Goal: Task Accomplishment & Management: Complete application form

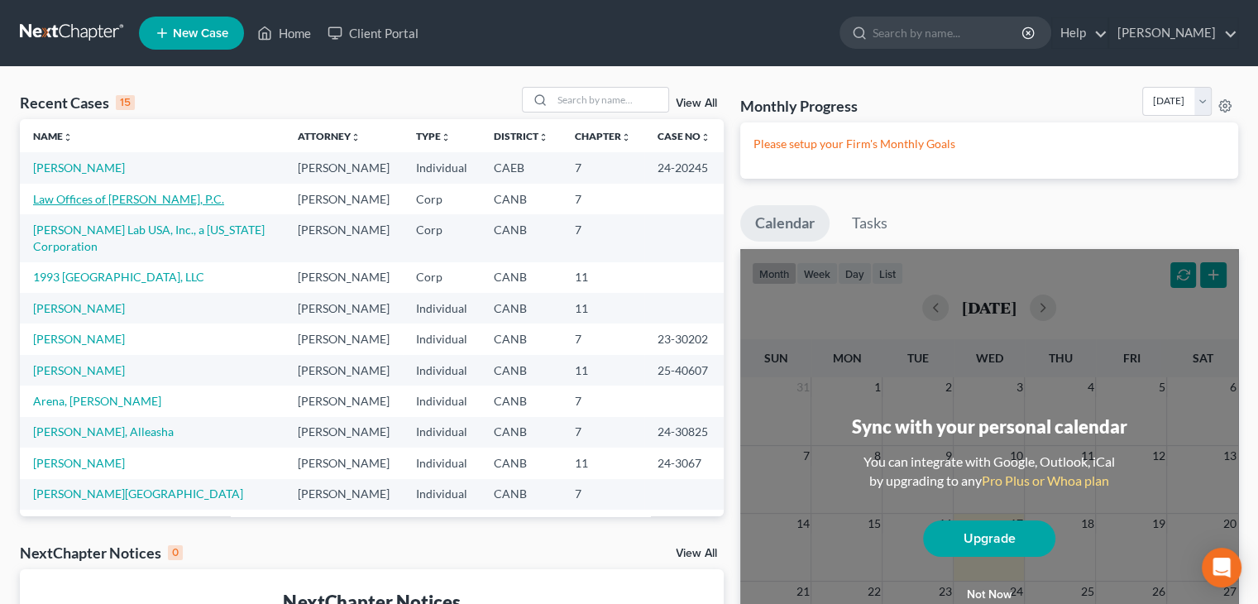
click at [120, 194] on link "Law Offices of [PERSON_NAME], P.C." at bounding box center [128, 199] width 191 height 14
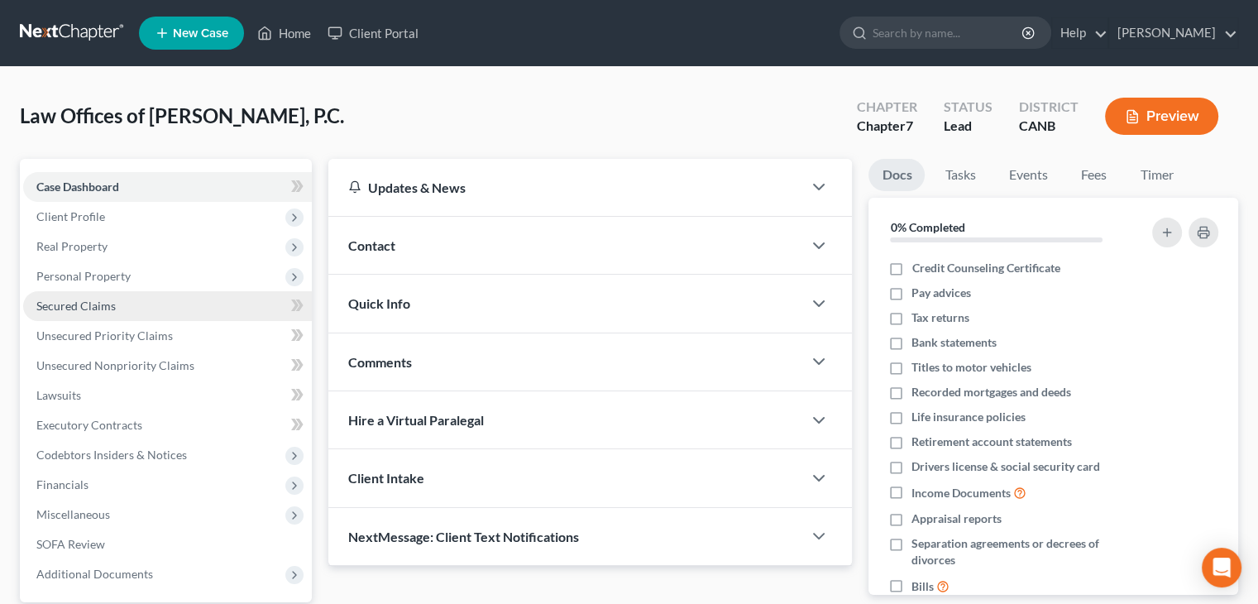
scroll to position [83, 0]
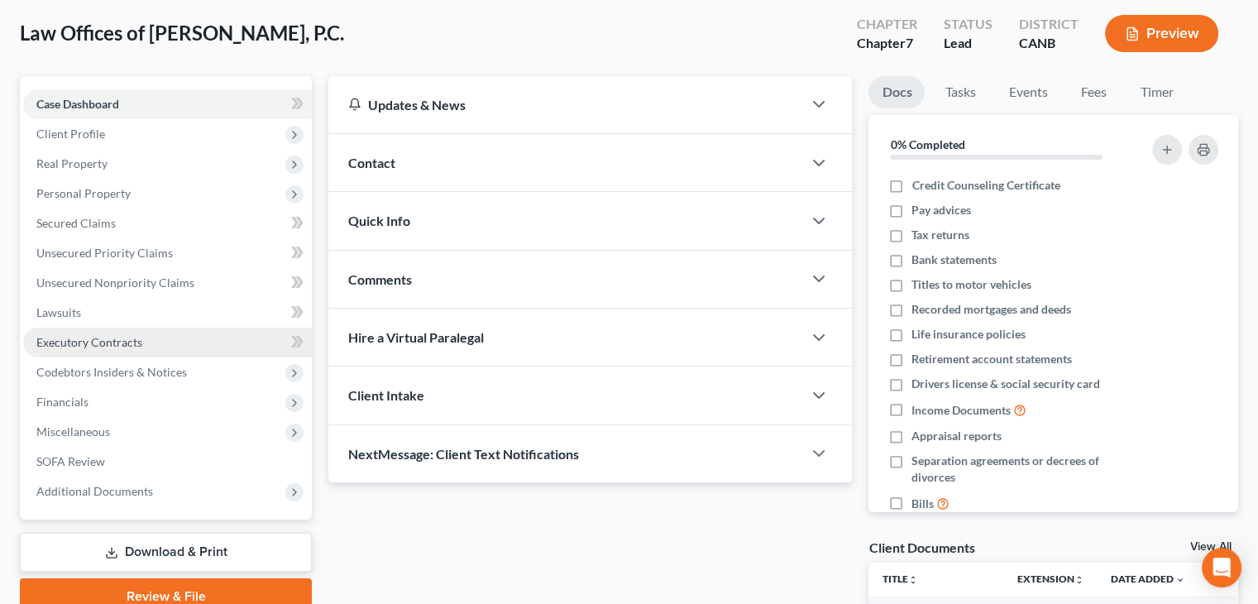
click at [115, 342] on span "Executory Contracts" at bounding box center [89, 342] width 106 height 14
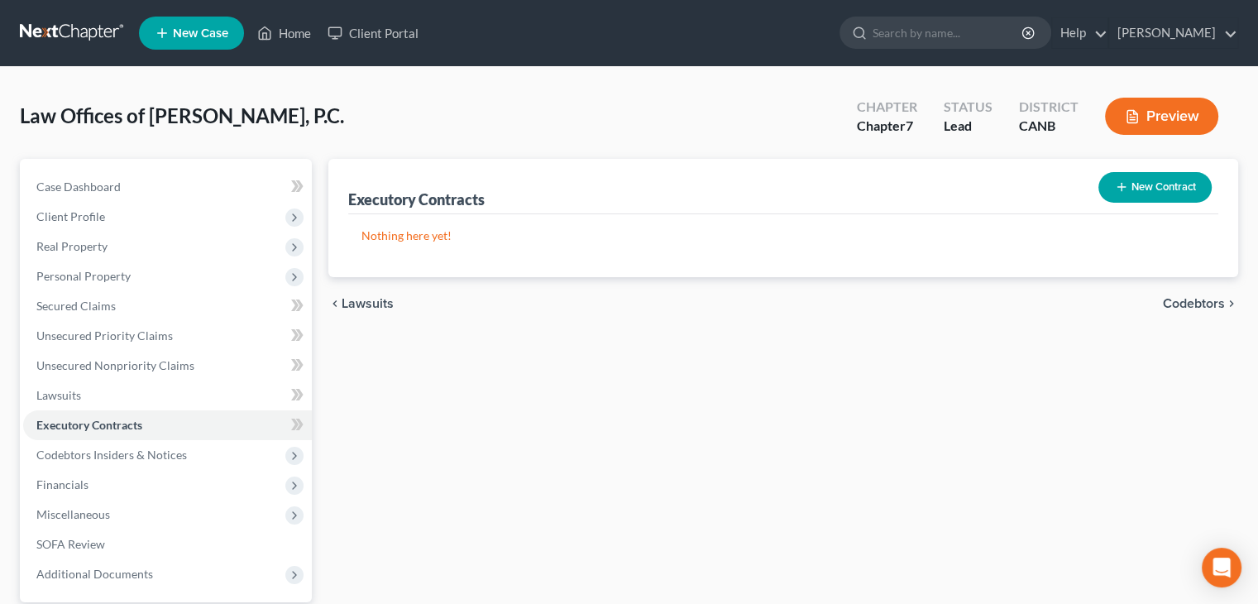
click at [1155, 186] on button "New Contract" at bounding box center [1154, 187] width 113 height 31
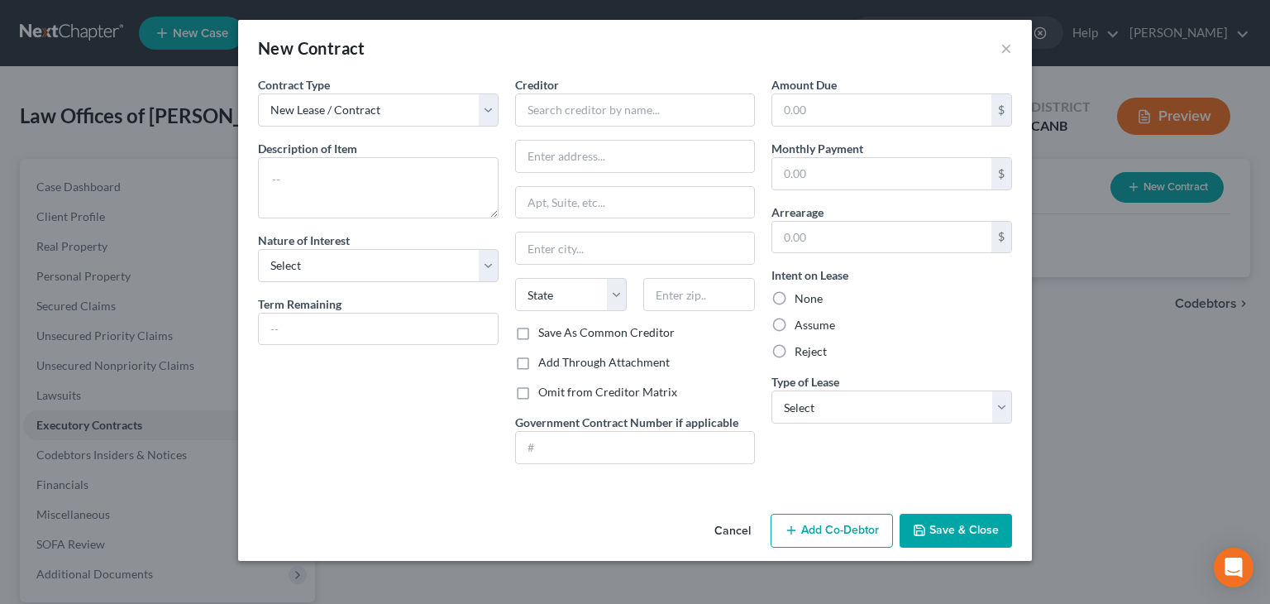
click at [983, 533] on button "Save & Close" at bounding box center [956, 531] width 112 height 35
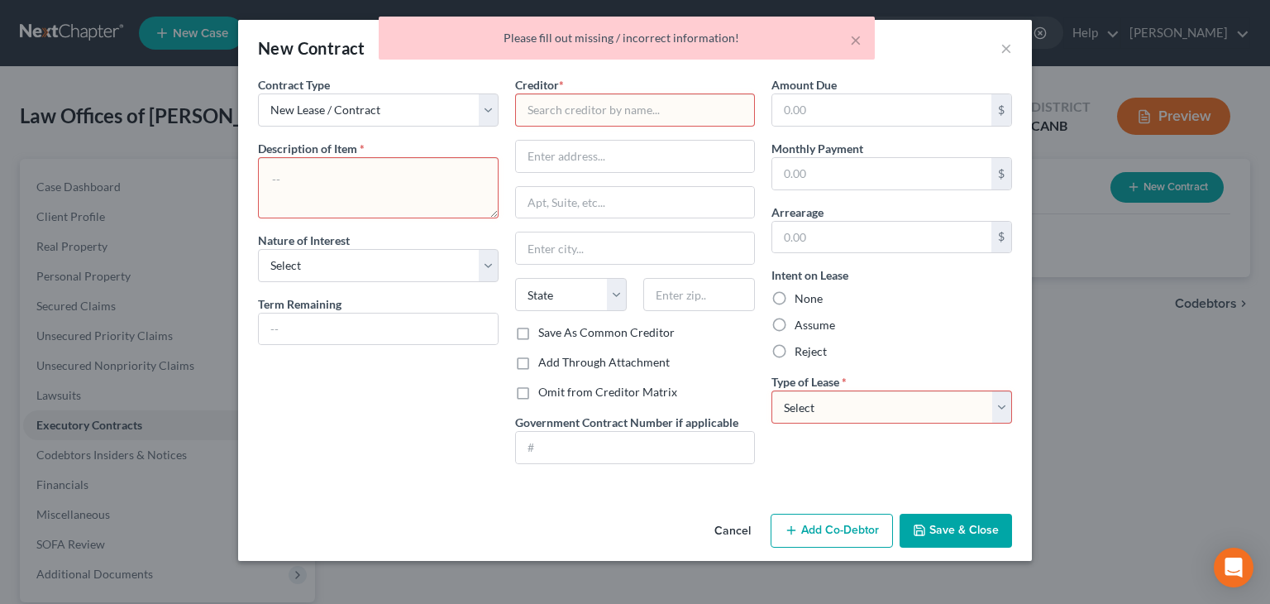
click at [1010, 41] on div "× Please fill out missing / incorrect information!" at bounding box center [627, 42] width 1270 height 51
click at [1006, 47] on div "× Please fill out missing / incorrect information!" at bounding box center [627, 42] width 1270 height 51
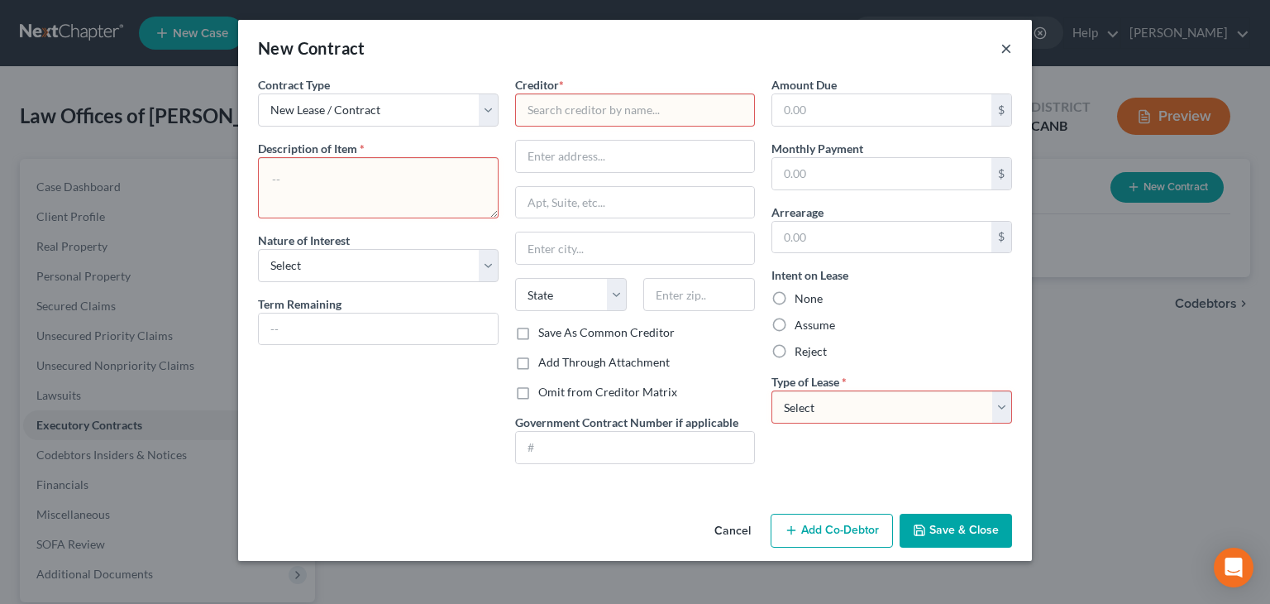
click at [1006, 52] on button "×" at bounding box center [1007, 48] width 12 height 20
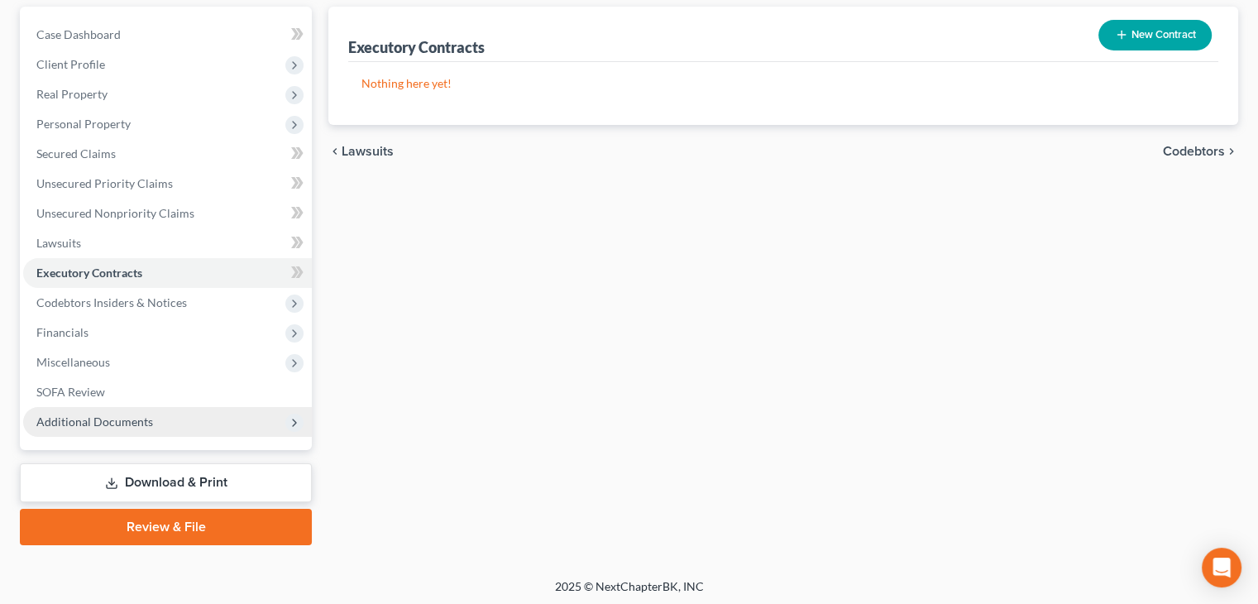
scroll to position [155, 0]
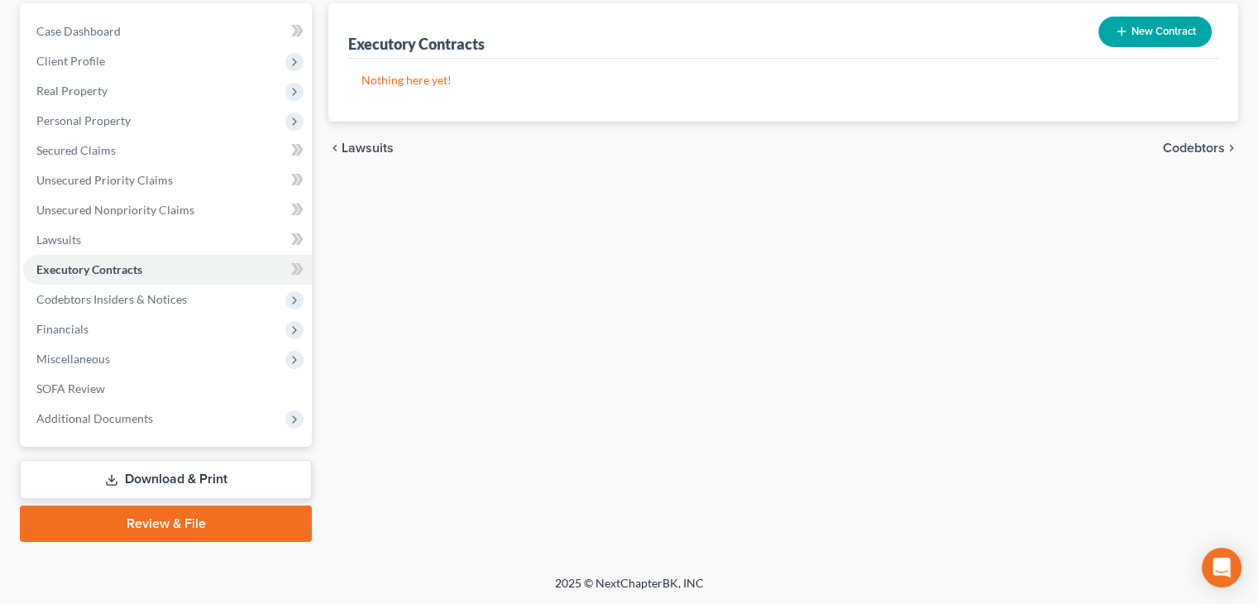
click at [173, 470] on link "Download & Print" at bounding box center [166, 479] width 292 height 39
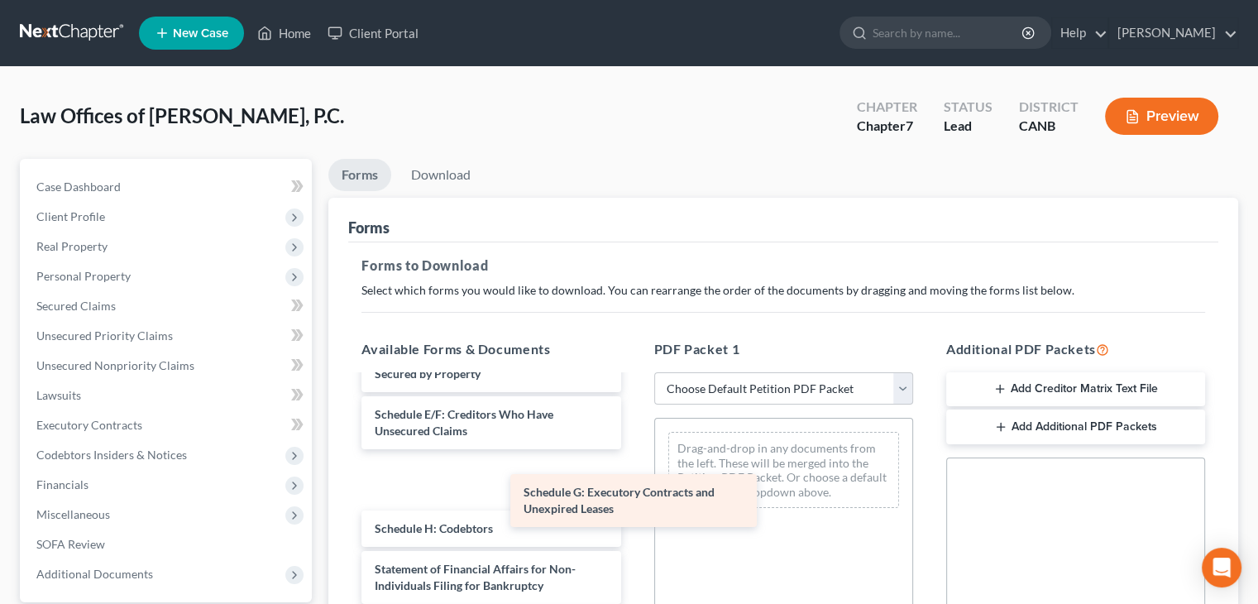
scroll to position [208, 0]
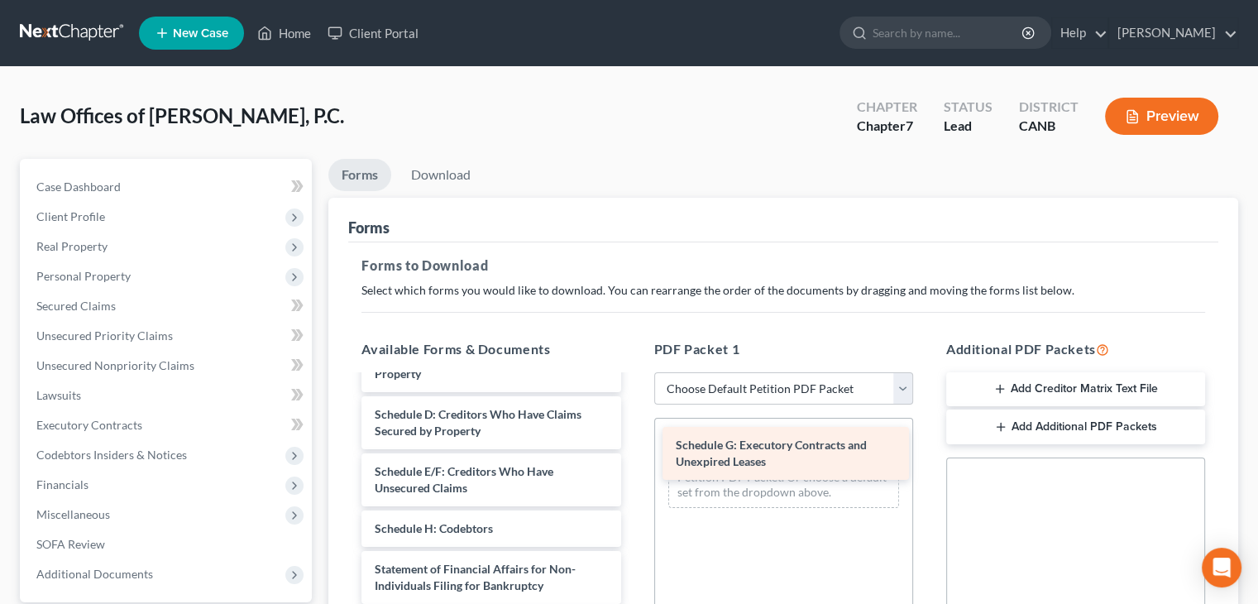
drag, startPoint x: 437, startPoint y: 483, endPoint x: 739, endPoint y: 457, distance: 302.1
click at [633, 457] on div "Schedule G: Executory Contracts and Unexpired Leases Corporate Ownership Statem…" at bounding box center [490, 503] width 285 height 638
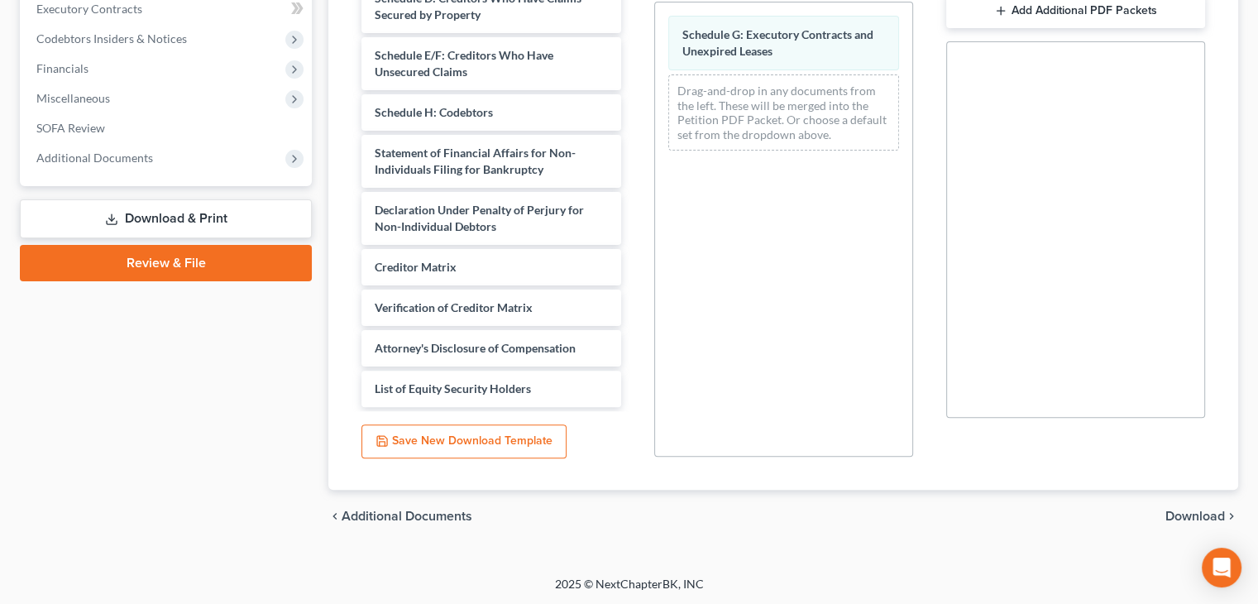
scroll to position [417, 0]
click at [1179, 514] on span "Download" at bounding box center [1195, 515] width 60 height 13
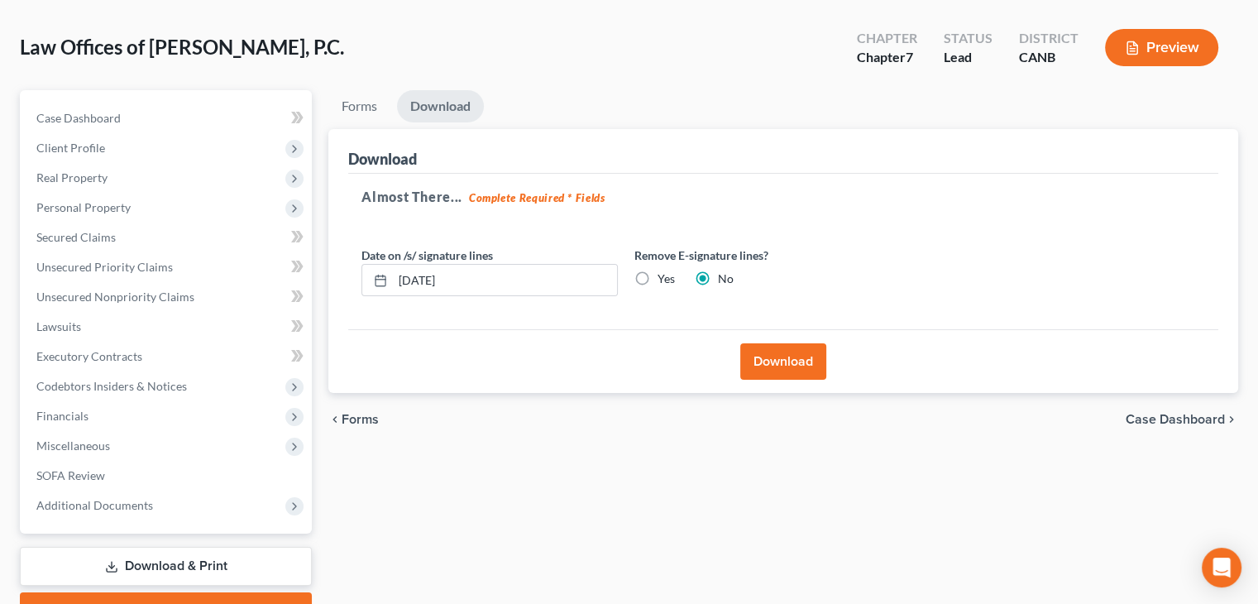
scroll to position [0, 0]
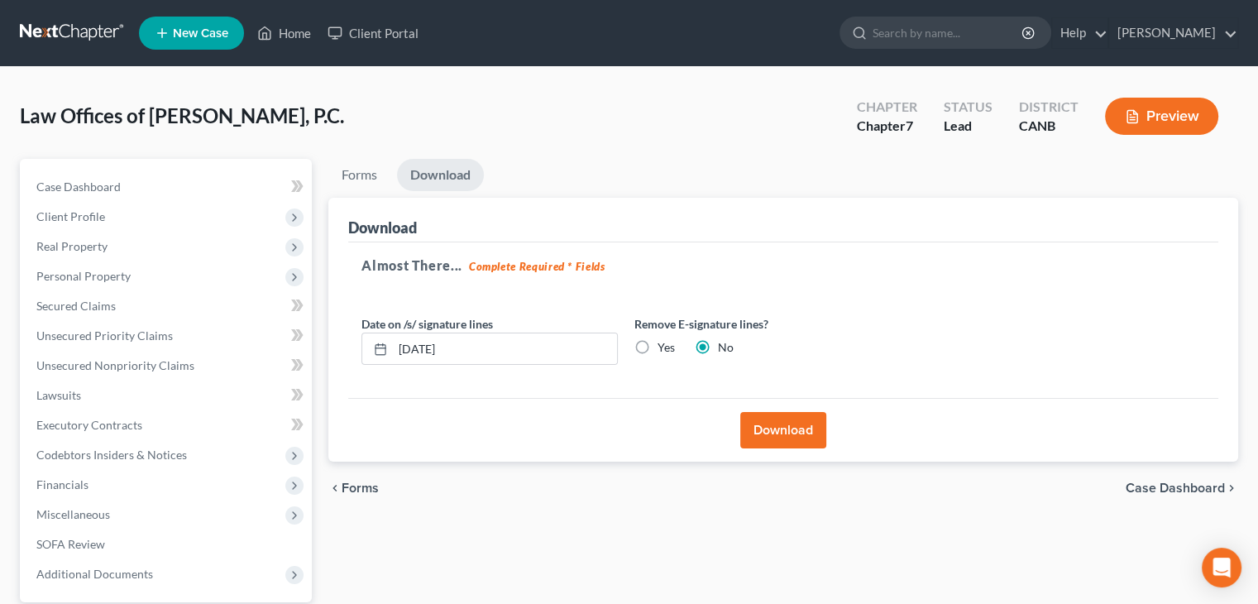
click at [791, 429] on button "Download" at bounding box center [783, 430] width 86 height 36
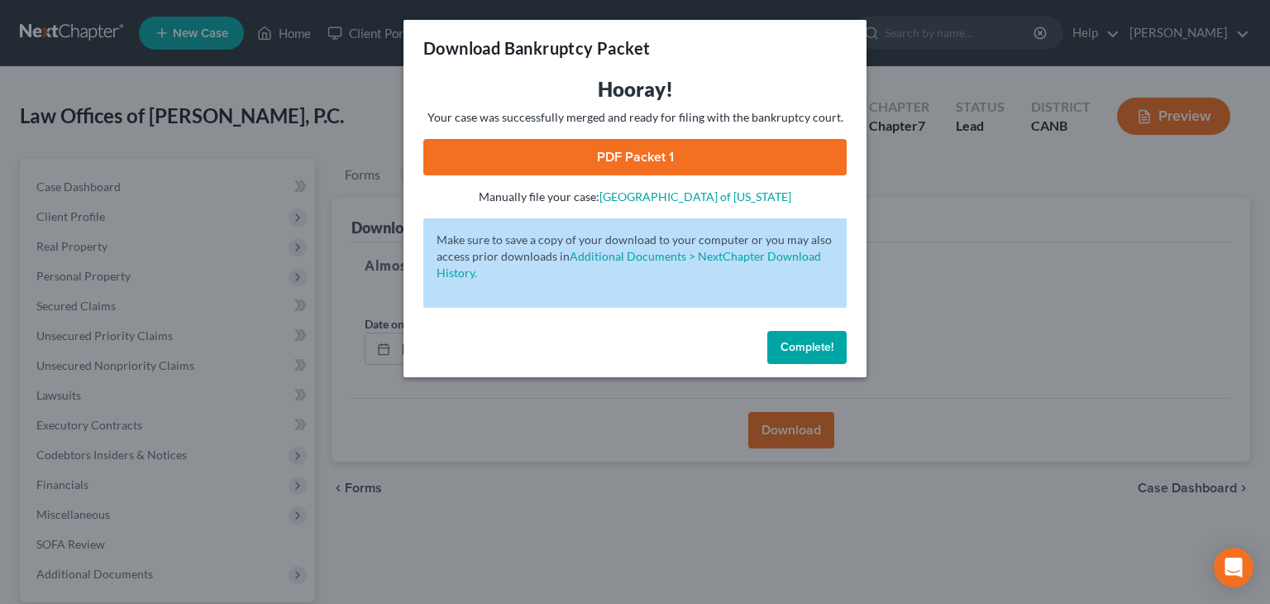
click at [711, 155] on link "PDF Packet 1" at bounding box center [634, 157] width 423 height 36
click at [792, 351] on span "Complete!" at bounding box center [807, 347] width 53 height 14
